Goal: Information Seeking & Learning: Check status

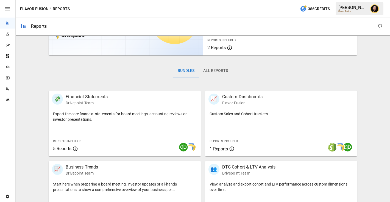
scroll to position [90, 0]
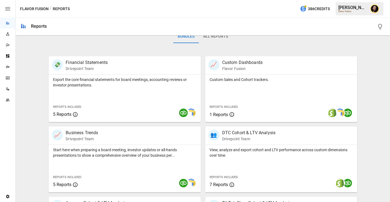
click at [10, 66] on div "Plans" at bounding box center [7, 67] width 15 height 4
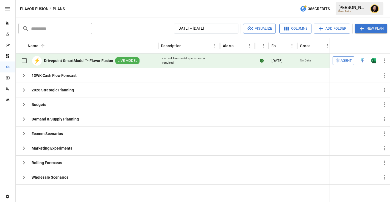
click at [346, 60] on span "Agent" at bounding box center [346, 61] width 11 height 6
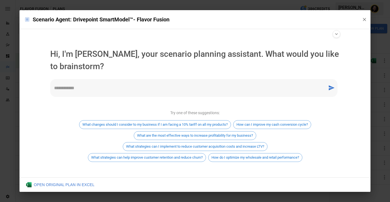
scroll to position [3, 0]
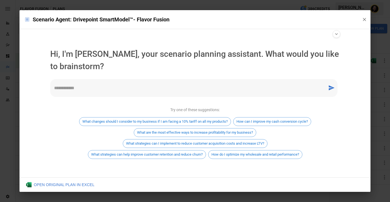
click at [155, 87] on textarea at bounding box center [189, 88] width 270 height 6
click at [133, 92] on div "* ​" at bounding box center [193, 88] width 287 height 18
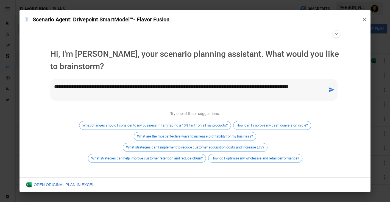
type textarea "**********"
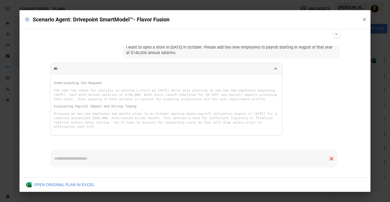
scroll to position [12, 0]
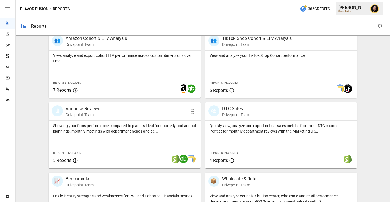
scroll to position [264, 0]
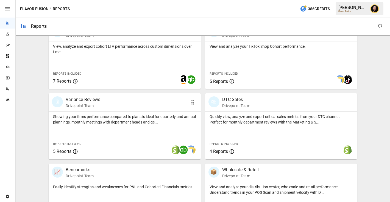
click at [109, 143] on div "Reports Included 5 Reports" at bounding box center [80, 148] width 63 height 24
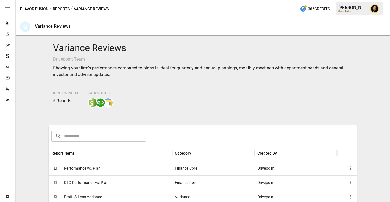
scroll to position [44, 0]
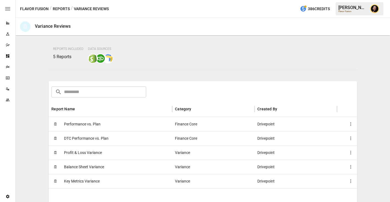
click at [105, 165] on div "🗓 Balance Sheet Variance" at bounding box center [111, 167] width 124 height 14
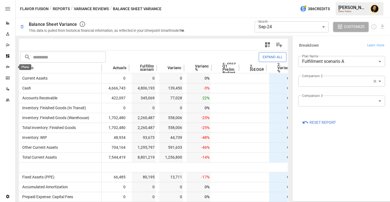
click at [8, 68] on icon "Plans" at bounding box center [7, 67] width 4 height 4
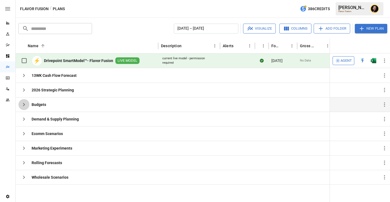
click at [24, 107] on icon "button" at bounding box center [24, 104] width 7 height 7
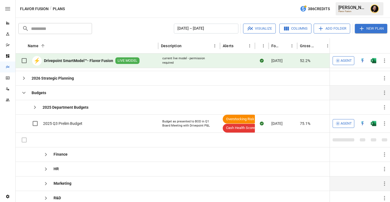
scroll to position [0, 0]
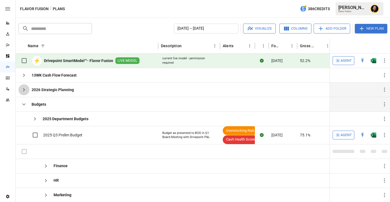
click at [25, 88] on icon "button" at bounding box center [24, 90] width 7 height 7
